Goal: Task Accomplishment & Management: Use online tool/utility

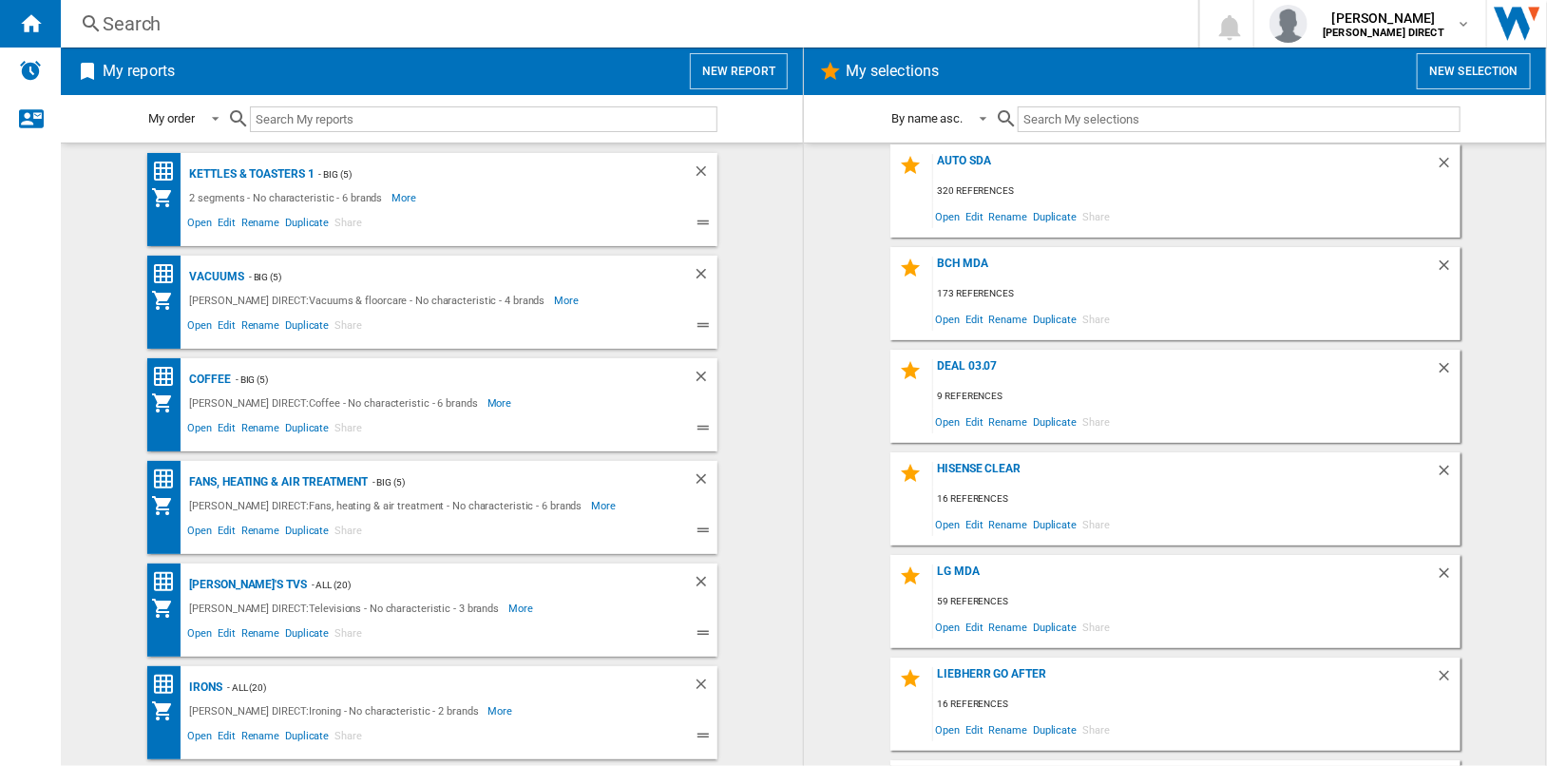
scroll to position [711, 0]
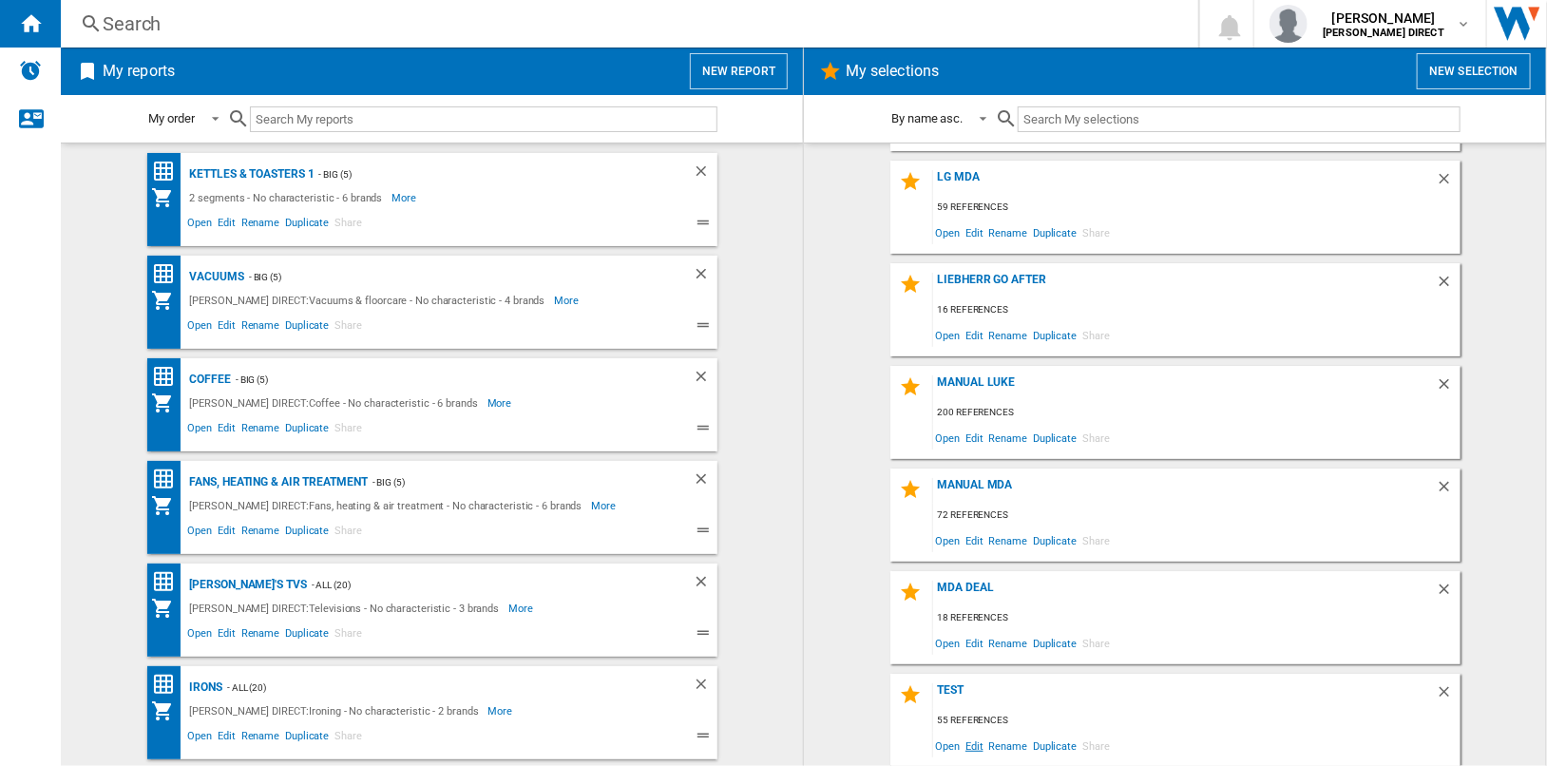
click at [969, 747] on span "Edit" at bounding box center [975, 746] width 24 height 26
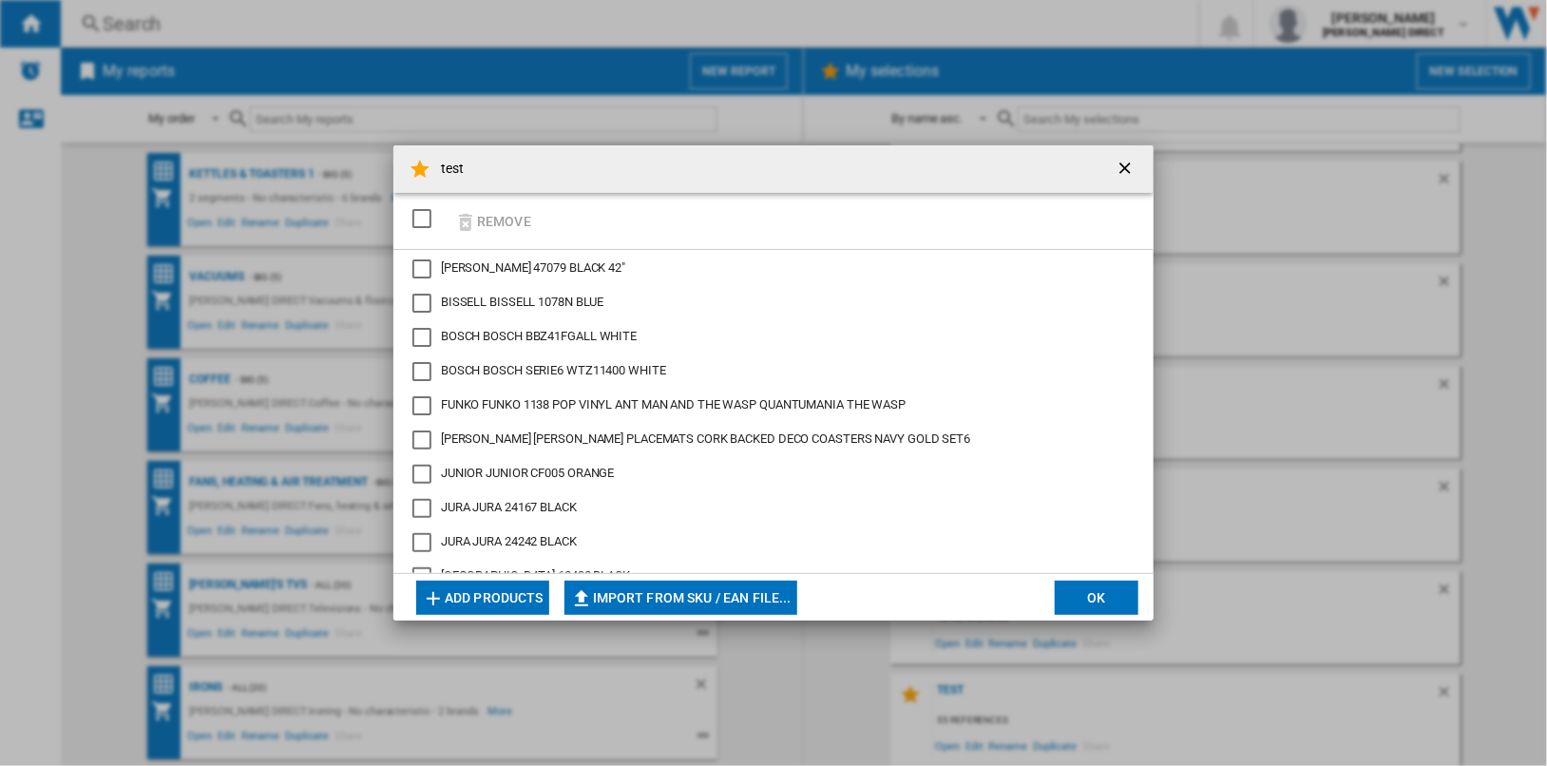
click at [494, 601] on button "Add products" at bounding box center [482, 598] width 133 height 34
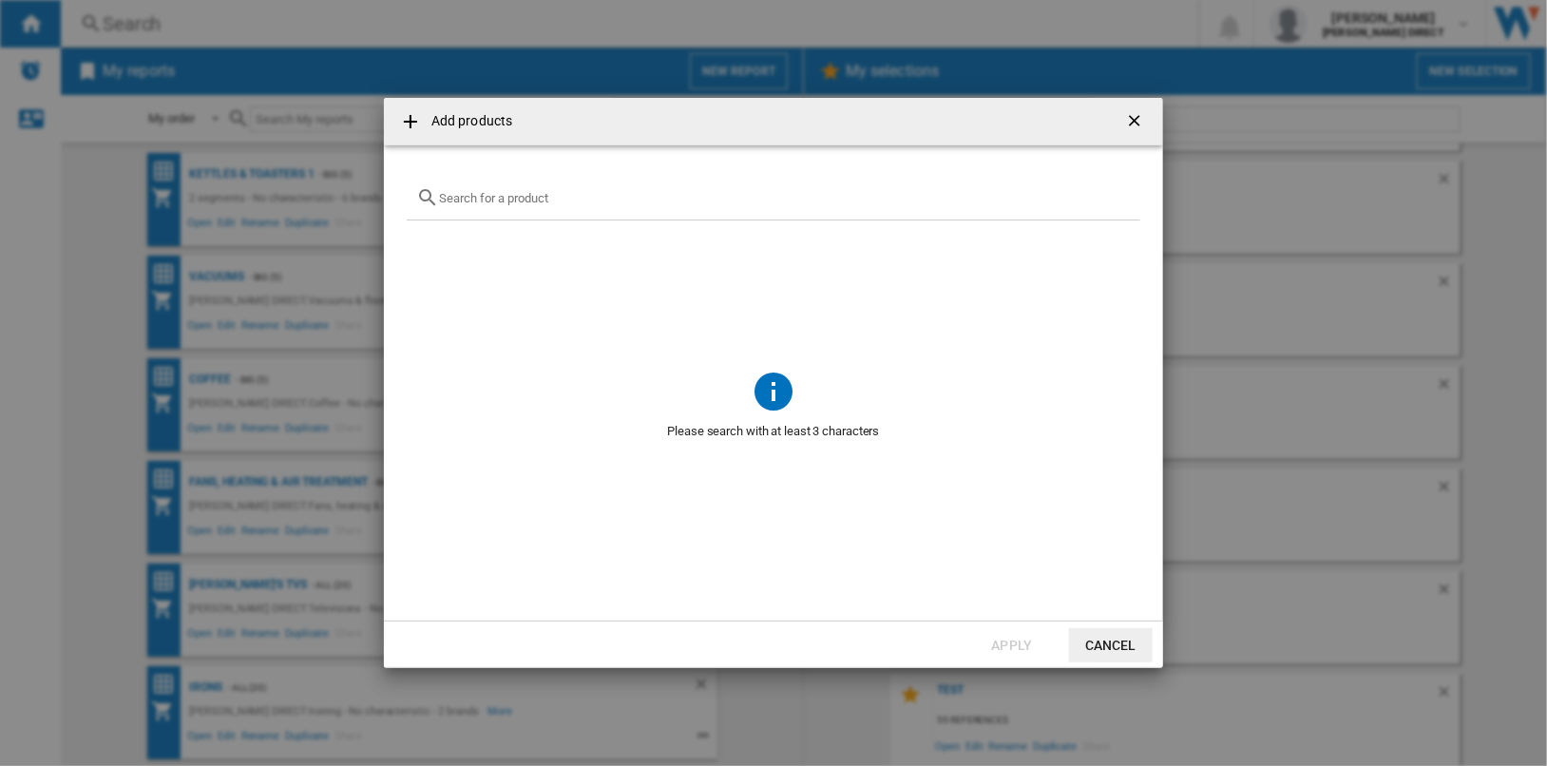
click at [564, 197] on input "text" at bounding box center [785, 198] width 692 height 14
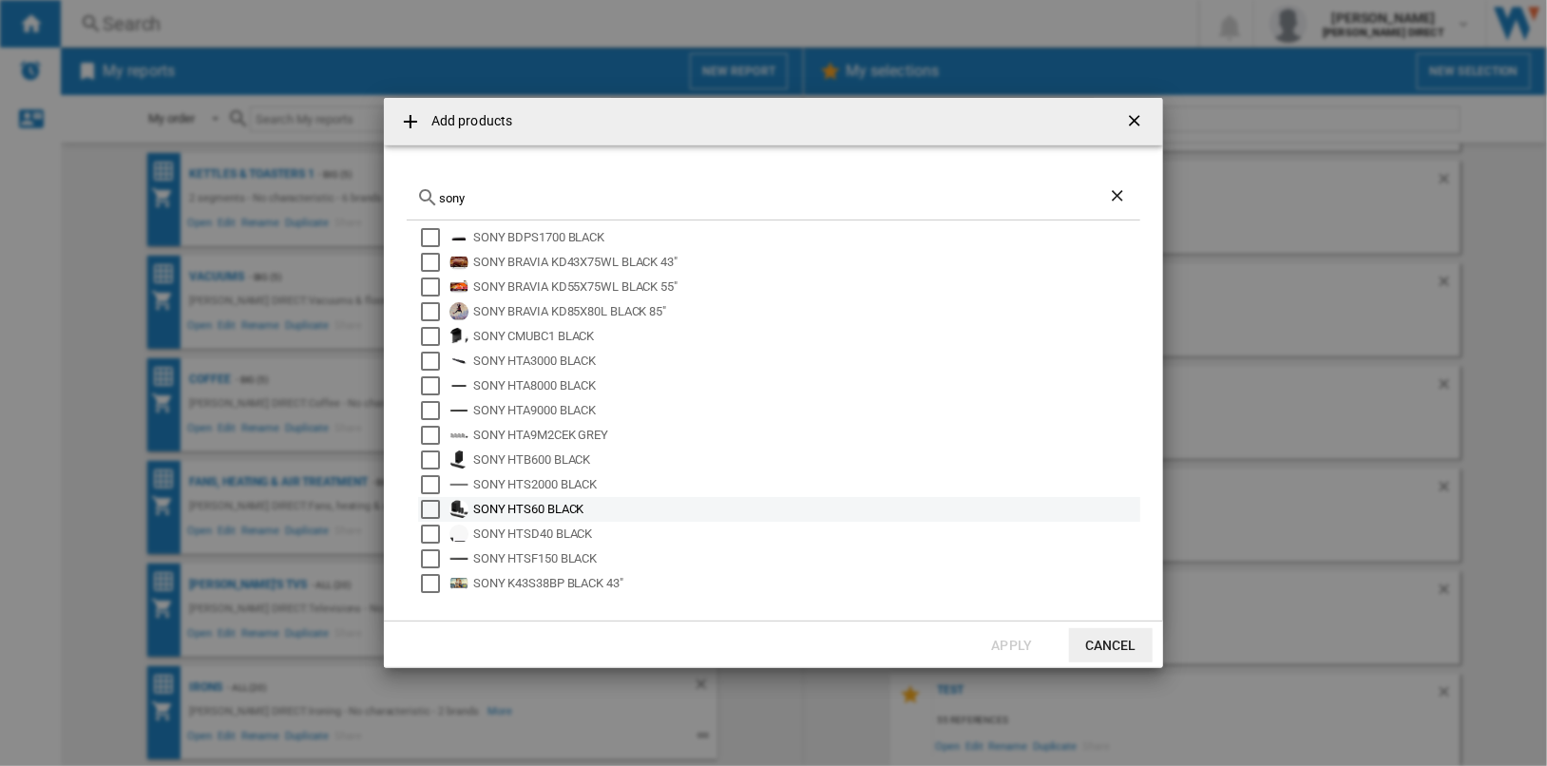
scroll to position [0, 0]
click at [546, 197] on input "sony" at bounding box center [773, 198] width 669 height 14
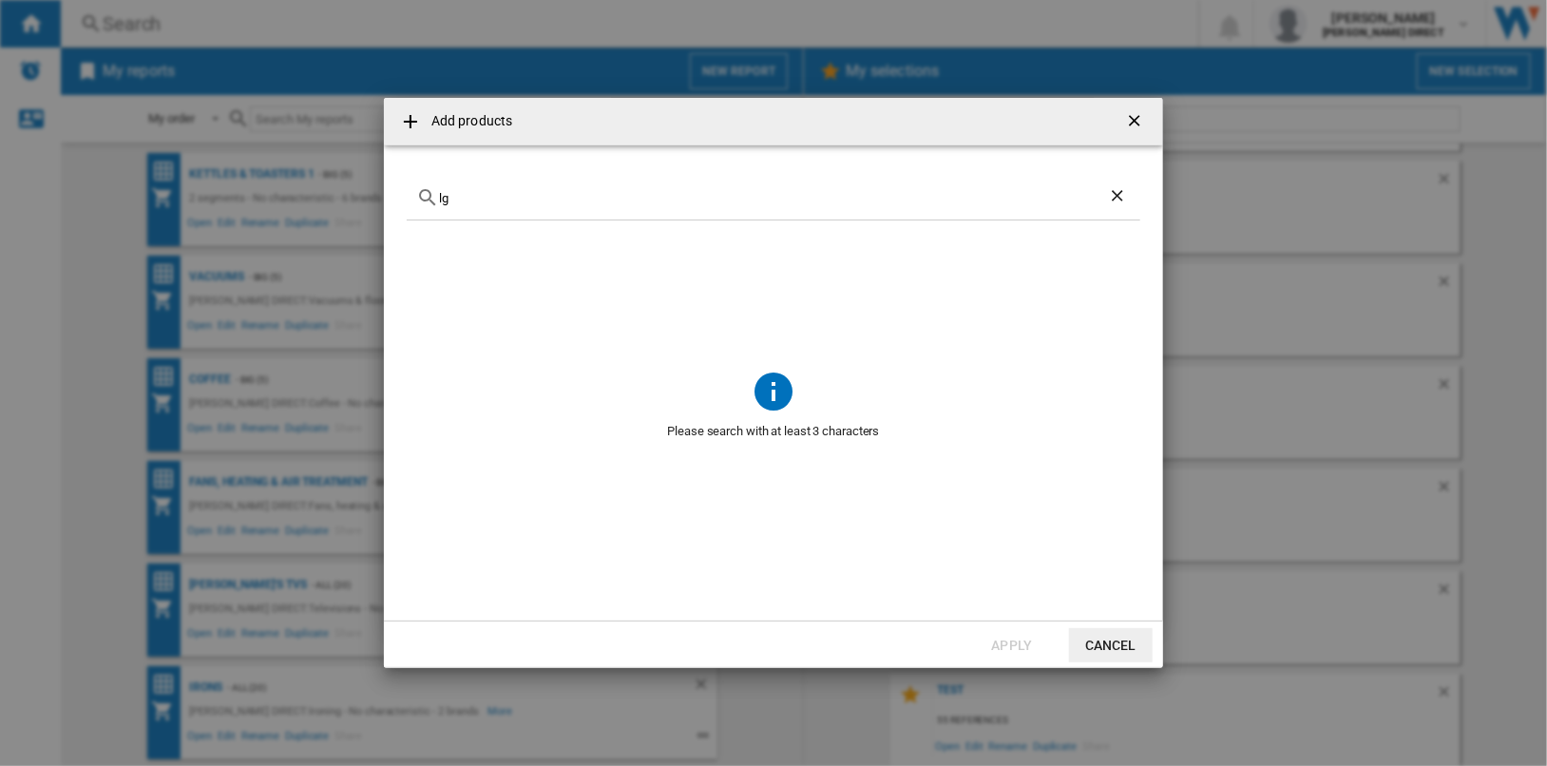
type input "l"
type input "haier"
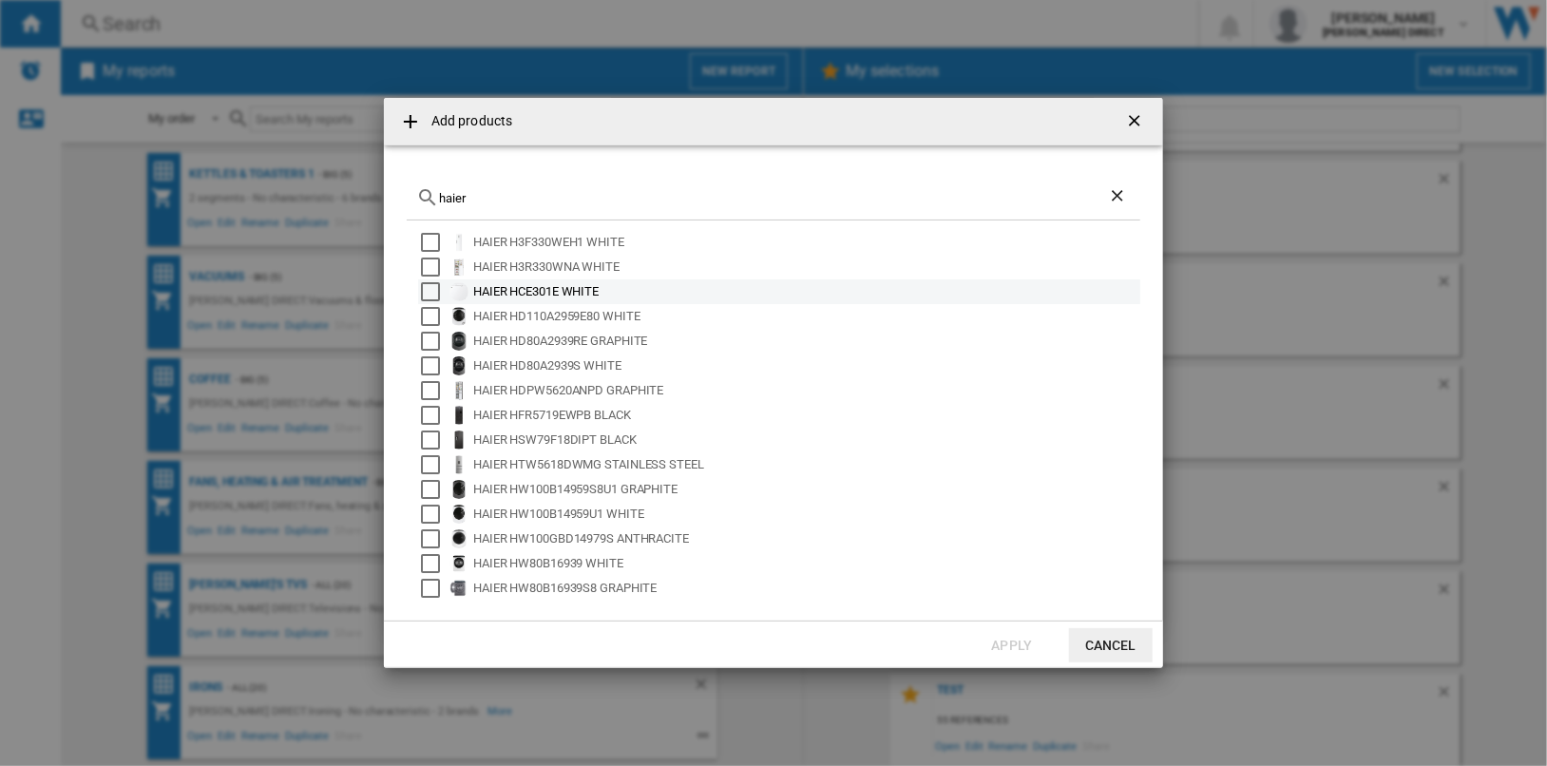
scroll to position [125, 0]
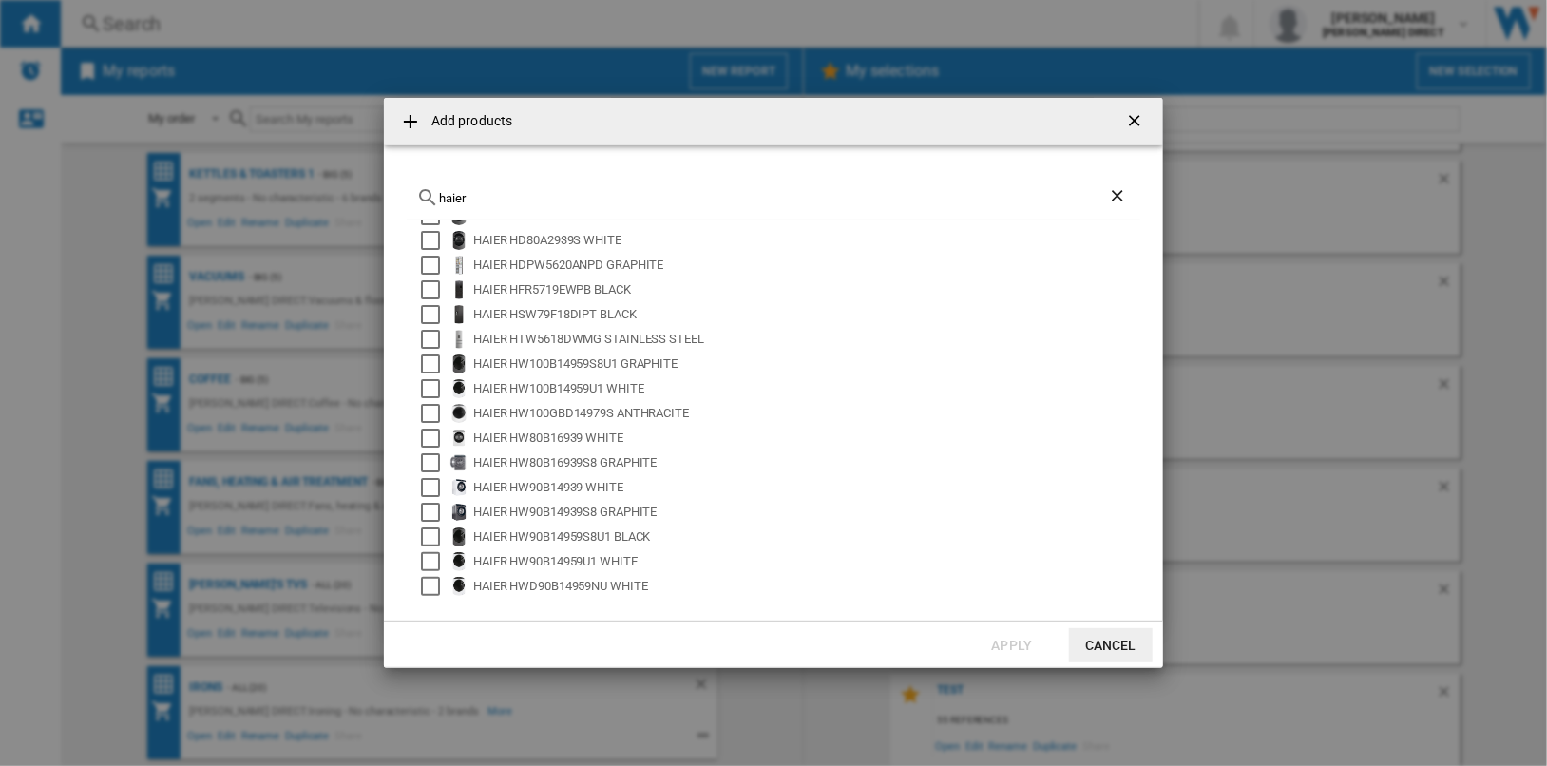
click at [1135, 119] on ng-md-icon "getI18NText('BUTTONS.CLOSE_DIALOG')" at bounding box center [1136, 122] width 23 height 23
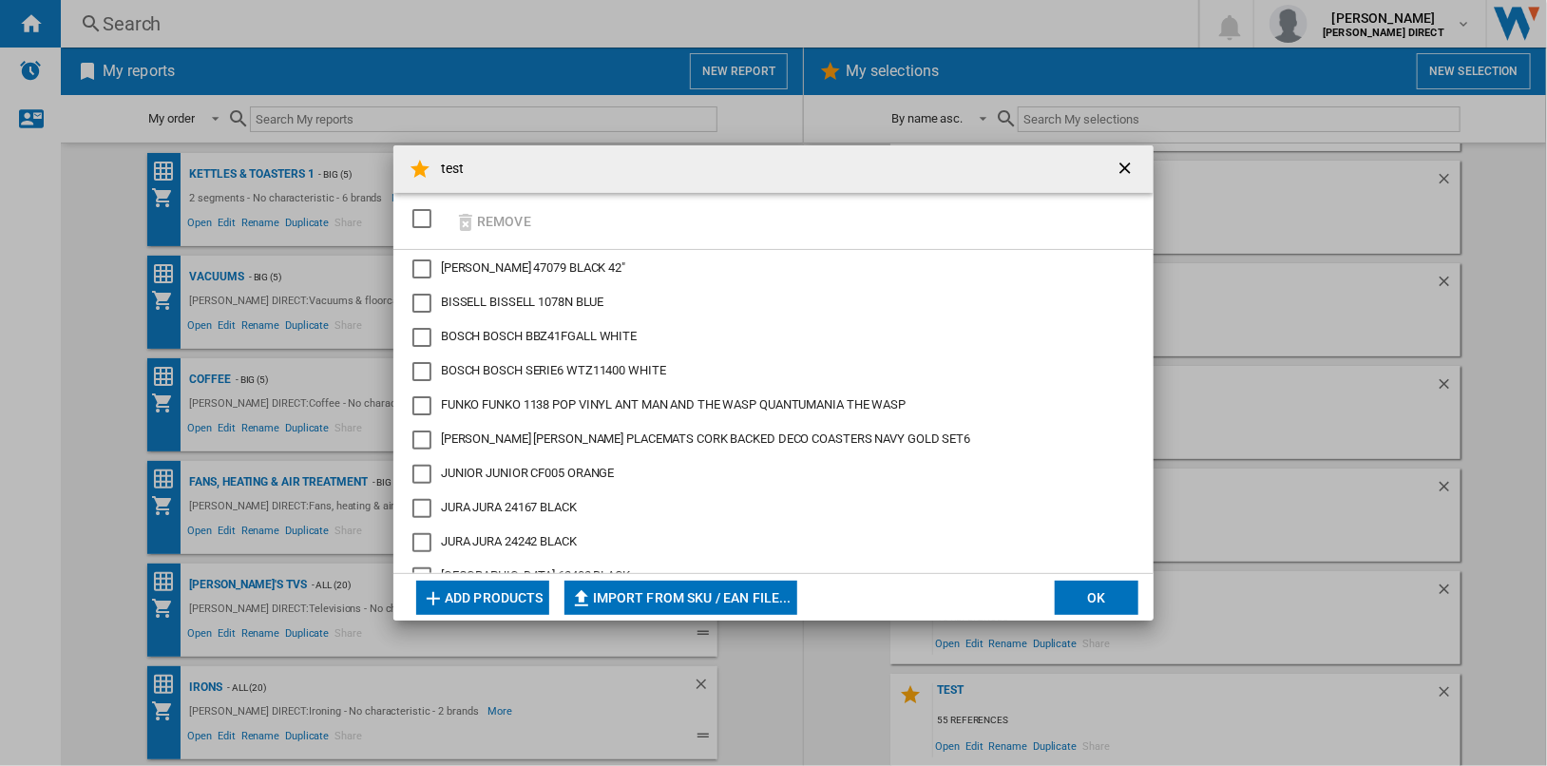
click at [1128, 168] on ng-md-icon "getI18NText('BUTTONS.CLOSE_DIALOG')" at bounding box center [1127, 170] width 23 height 23
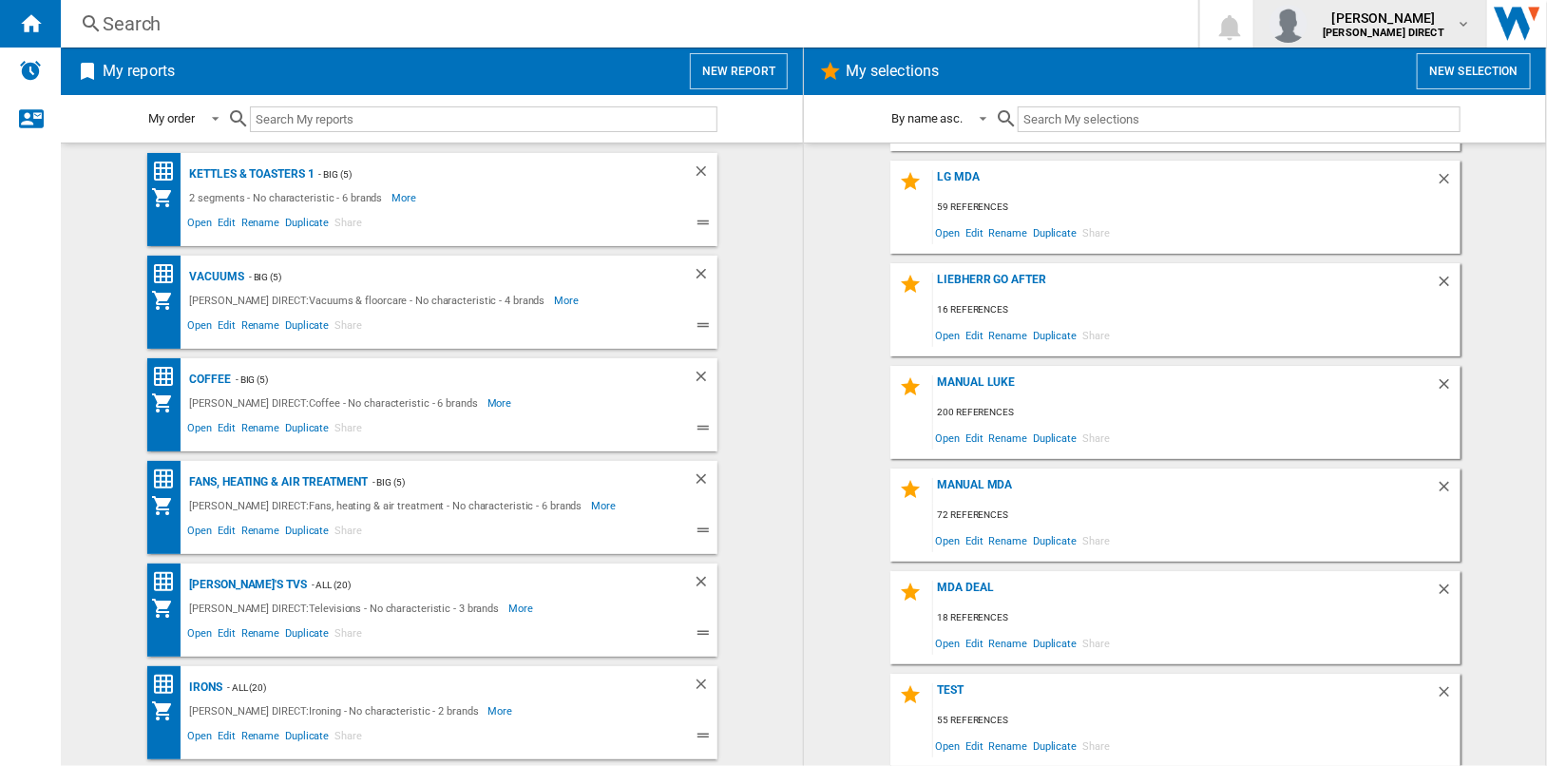
click at [1447, 25] on div "taylor austin HUGHES DIRECT" at bounding box center [1385, 24] width 141 height 30
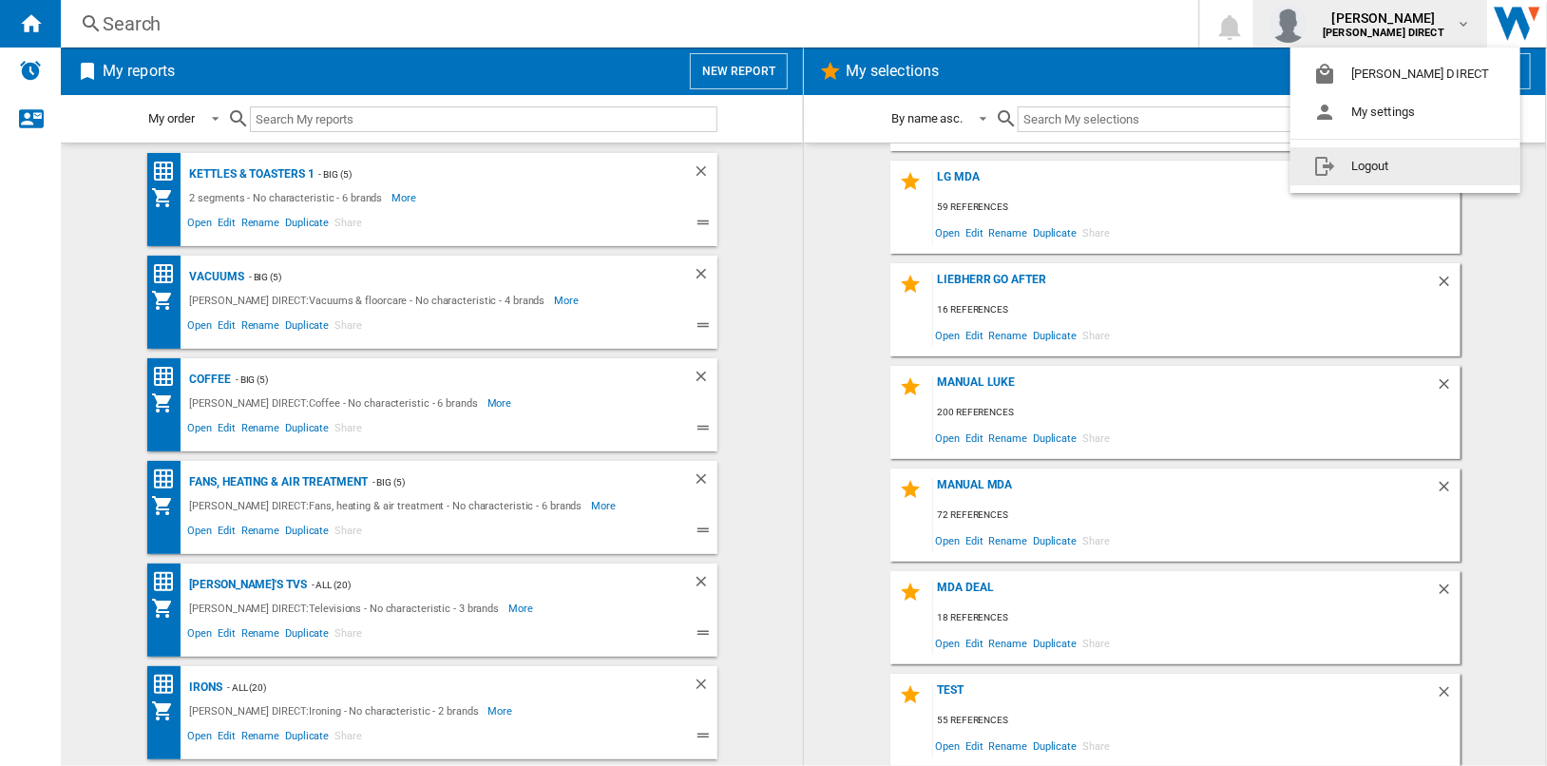
click at [1395, 173] on button "Logout" at bounding box center [1406, 166] width 230 height 38
